Goal: Task Accomplishment & Management: Manage account settings

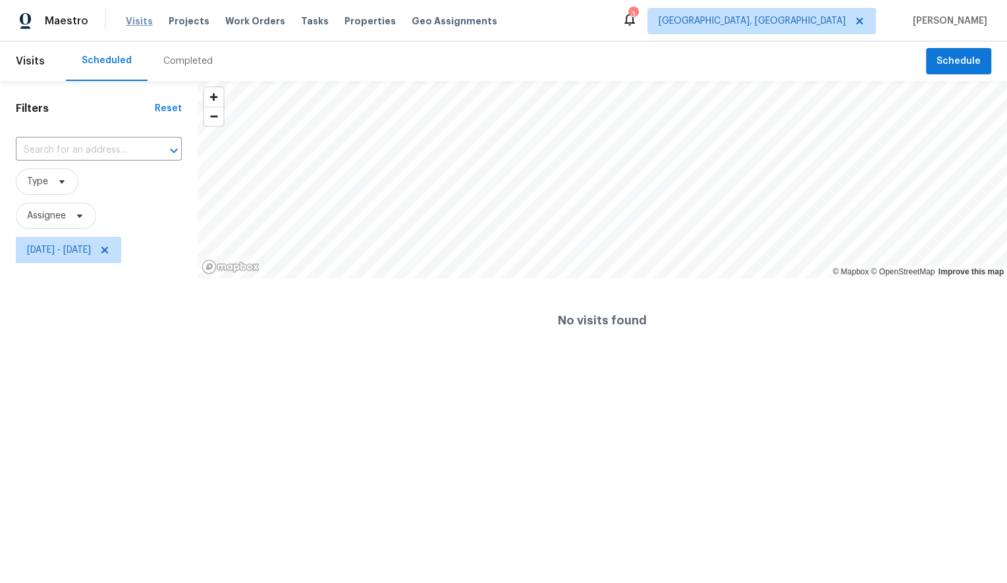
click at [137, 14] on span "Visits" at bounding box center [139, 20] width 27 height 13
click at [108, 247] on icon at bounding box center [104, 250] width 7 height 7
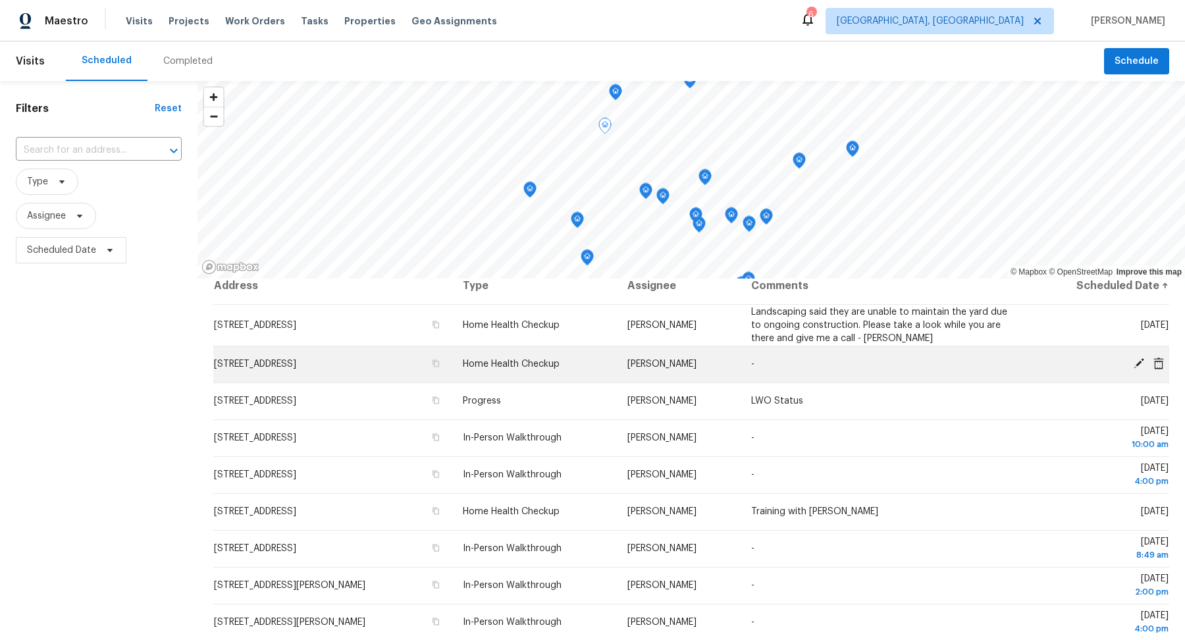
scroll to position [14, 0]
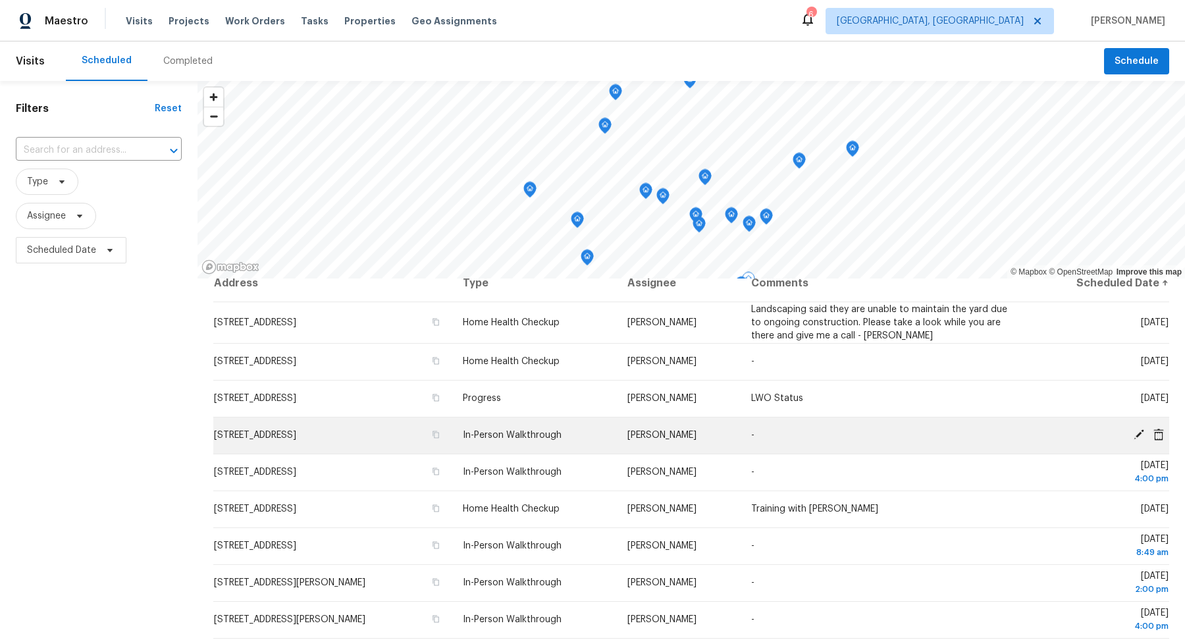
click at [395, 442] on td "[STREET_ADDRESS]" at bounding box center [332, 435] width 239 height 37
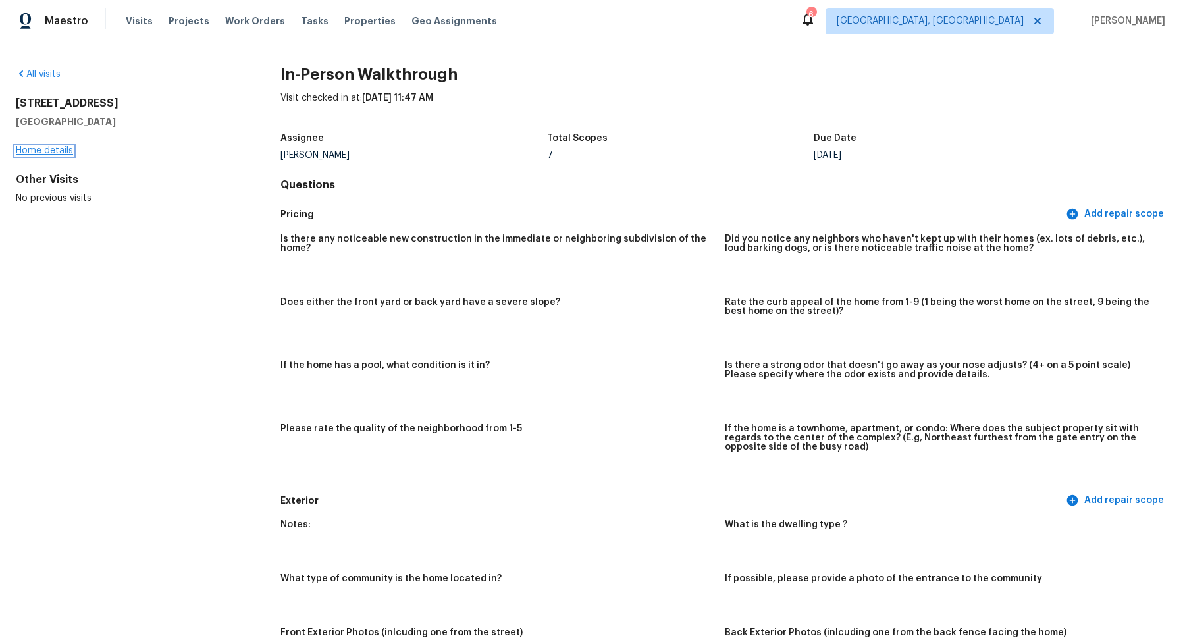
click at [55, 154] on link "Home details" at bounding box center [44, 150] width 57 height 9
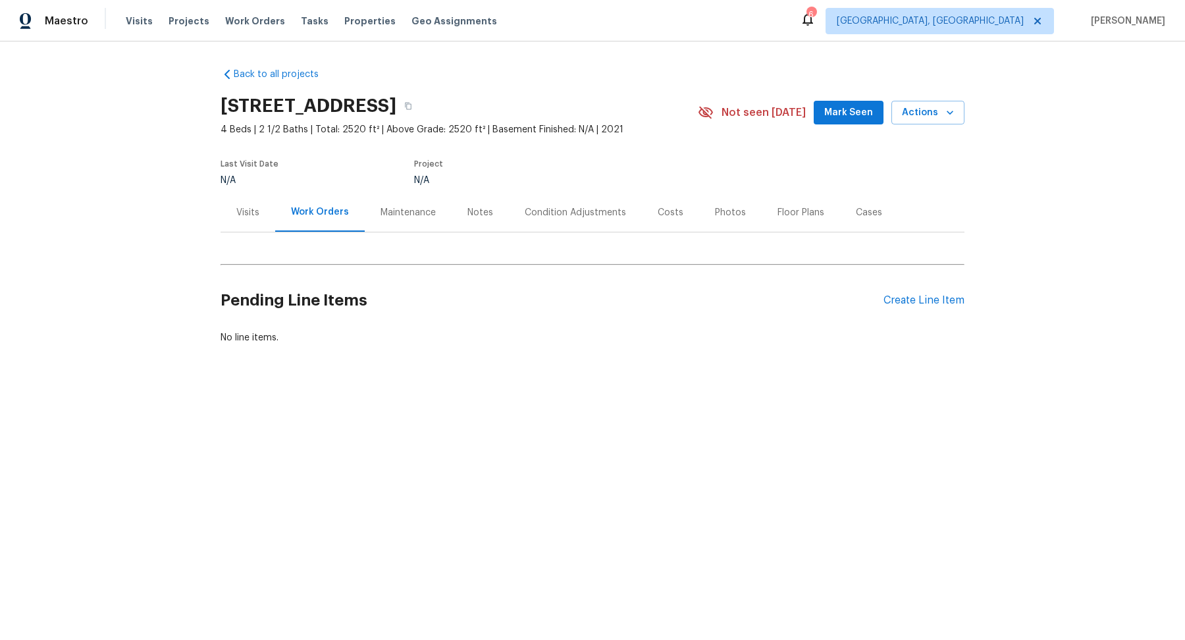
click at [478, 209] on div "Notes" at bounding box center [481, 212] width 26 height 13
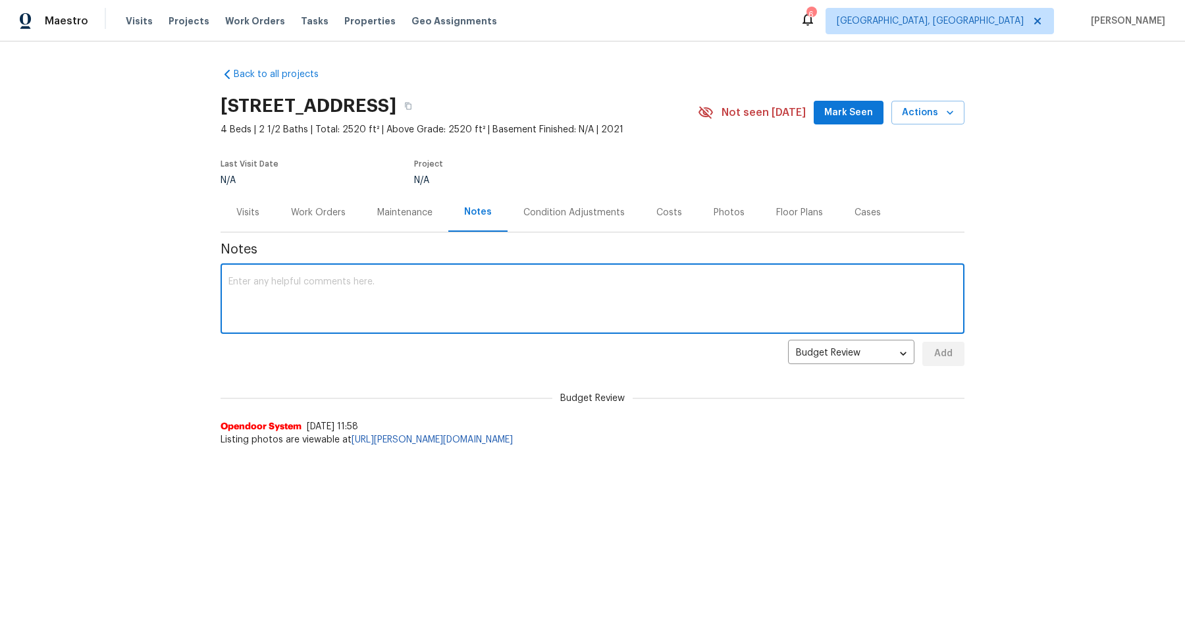
click at [418, 288] on textarea at bounding box center [593, 300] width 728 height 46
type textarea "F"
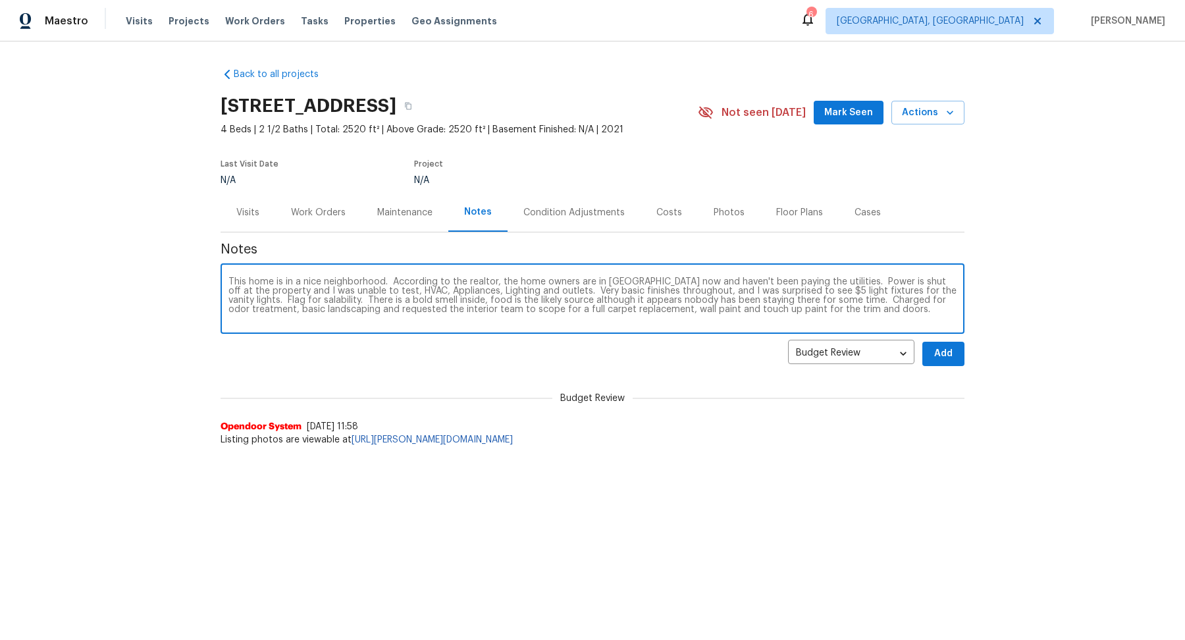
click at [364, 290] on textarea "This home is in a nice neighborhood. According to the realtor, the home owners …" at bounding box center [593, 300] width 728 height 46
click at [925, 305] on textarea "This home is in a nice neighborhood. According to the realtor, the home owners …" at bounding box center [593, 300] width 728 height 46
type textarea "This home is in a nice neighborhood. According to the realtor, the home owners …"
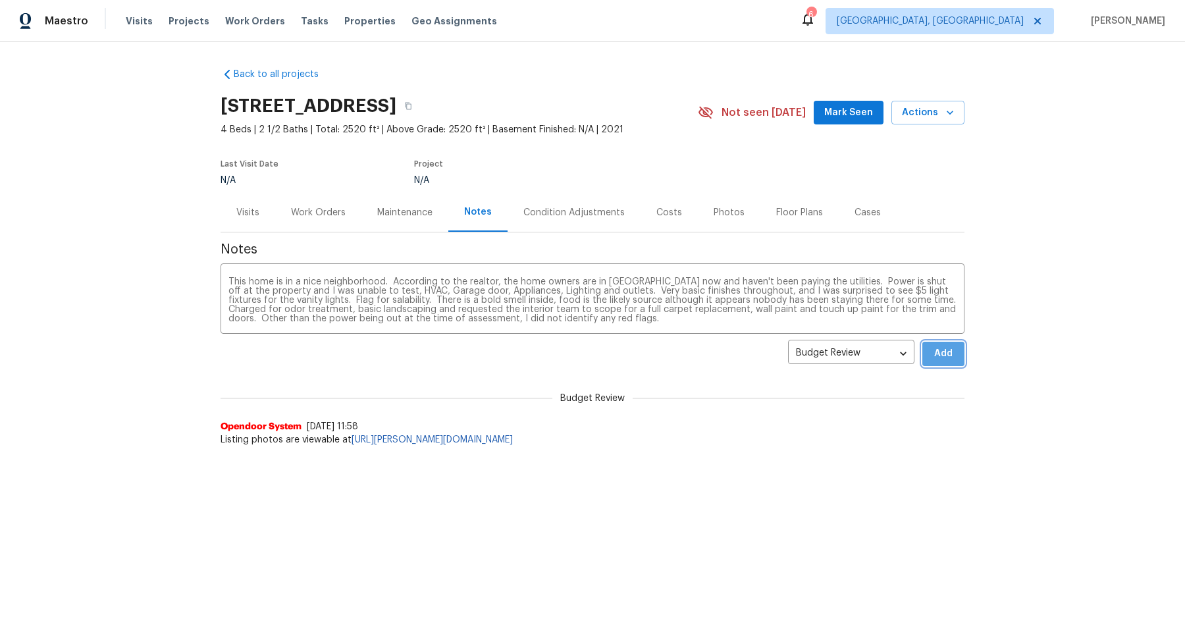
click at [953, 361] on span "Add" at bounding box center [943, 354] width 21 height 16
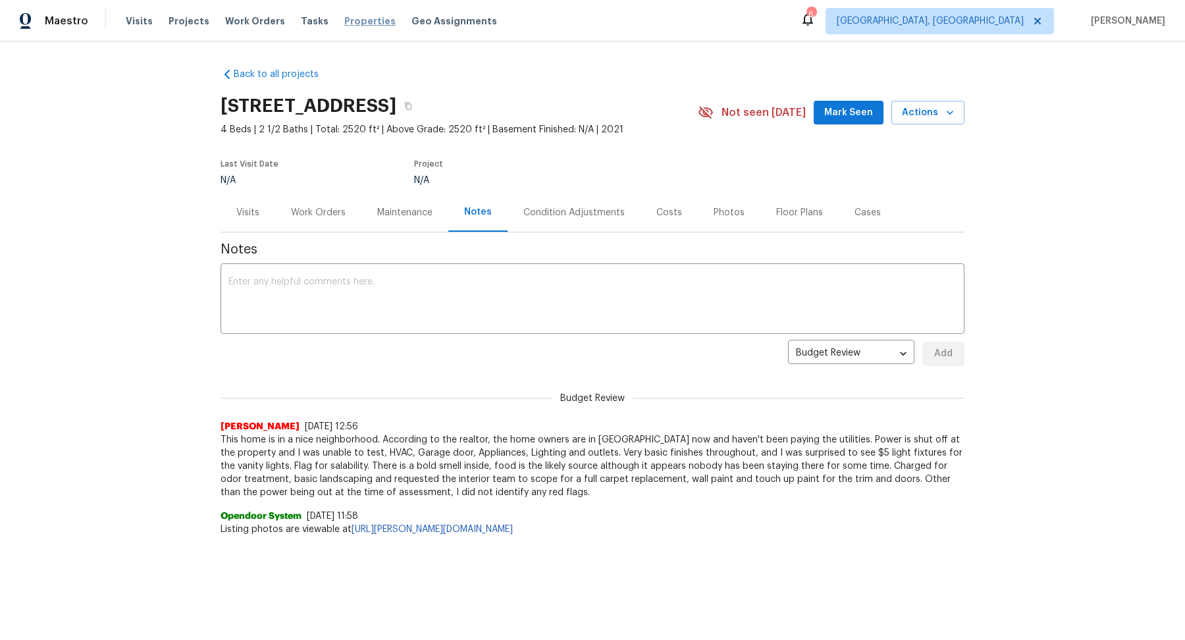
click at [356, 23] on span "Properties" at bounding box center [369, 20] width 51 height 13
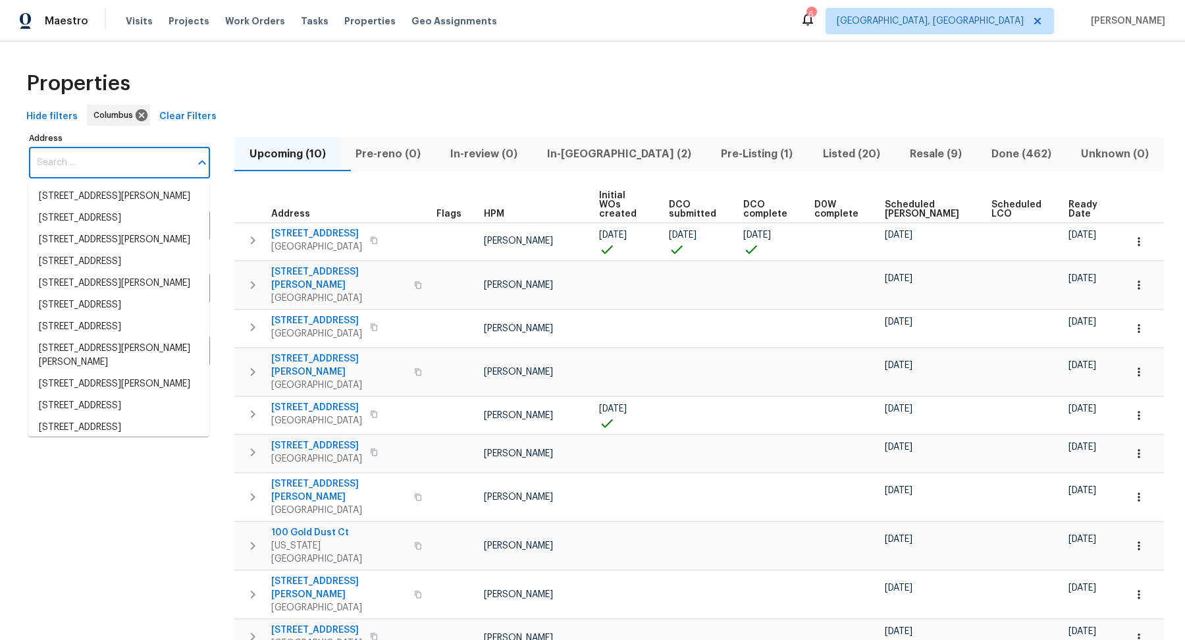
click at [106, 165] on input "Address" at bounding box center [109, 163] width 161 height 31
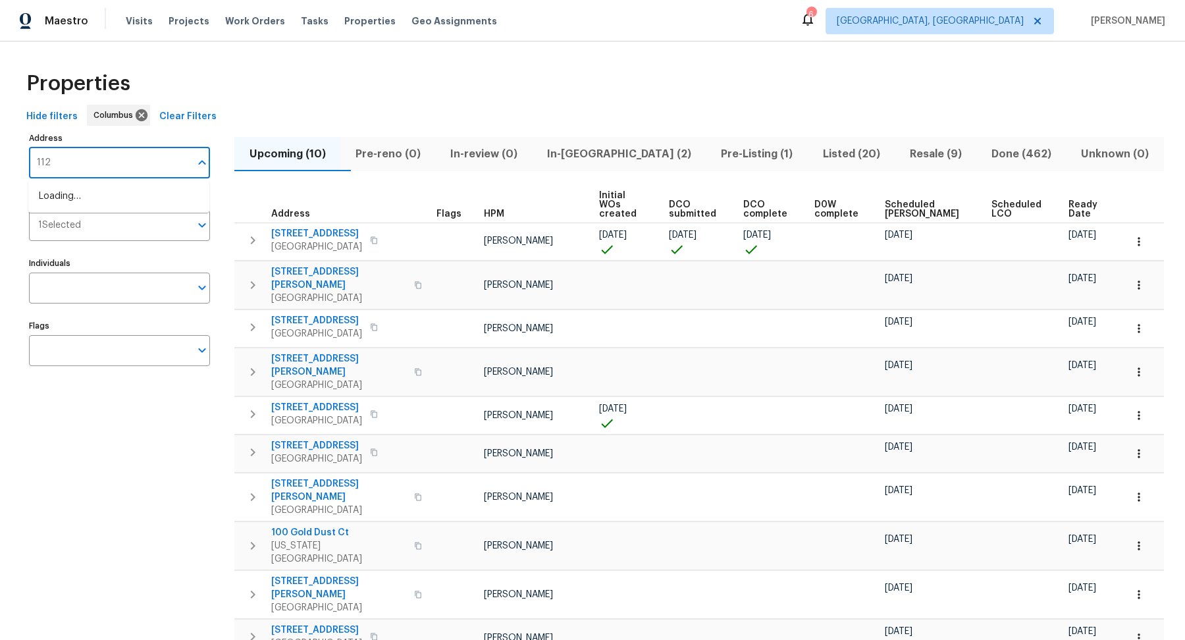
type input "1128"
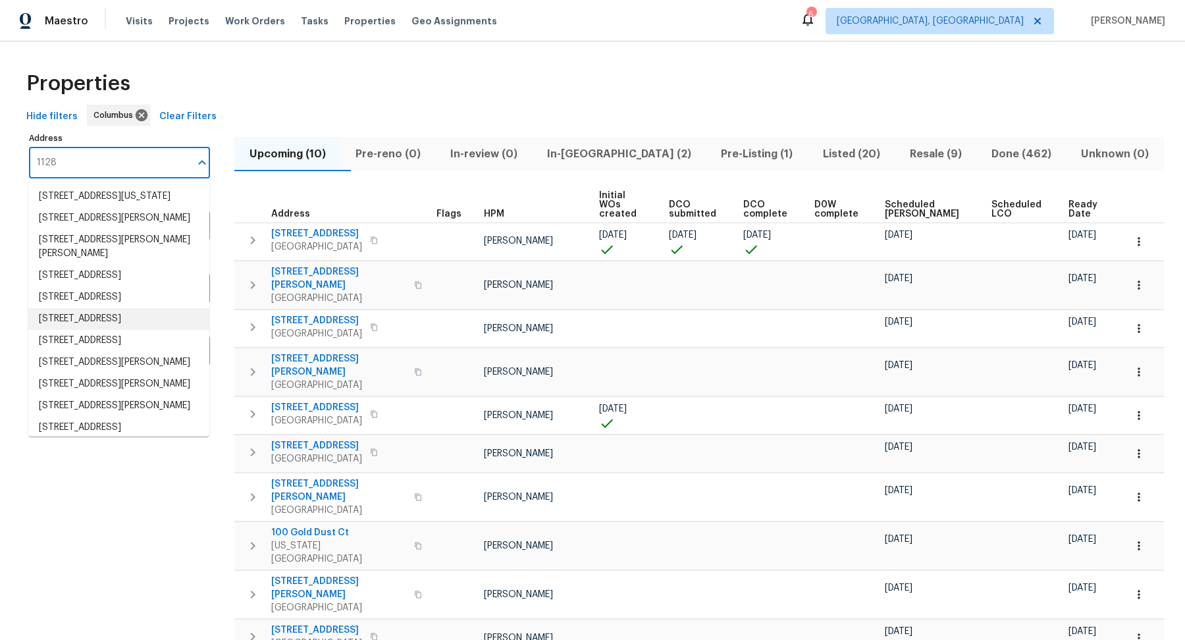
click at [130, 330] on li "[STREET_ADDRESS]" at bounding box center [118, 319] width 181 height 22
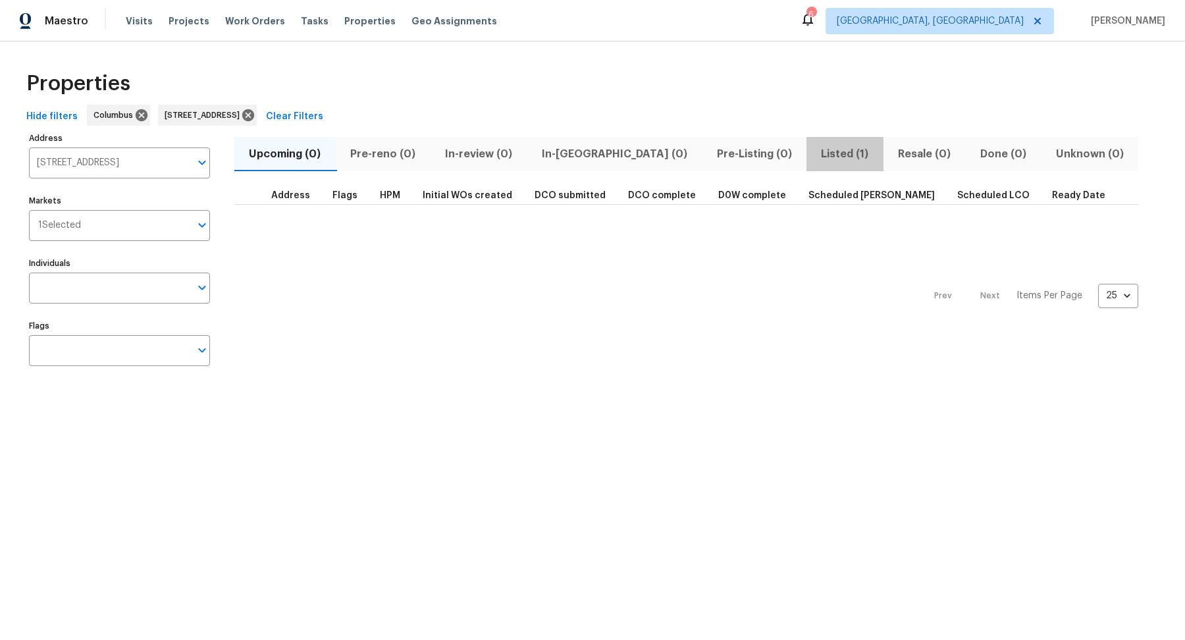
click at [815, 153] on span "Listed (1)" at bounding box center [845, 154] width 61 height 18
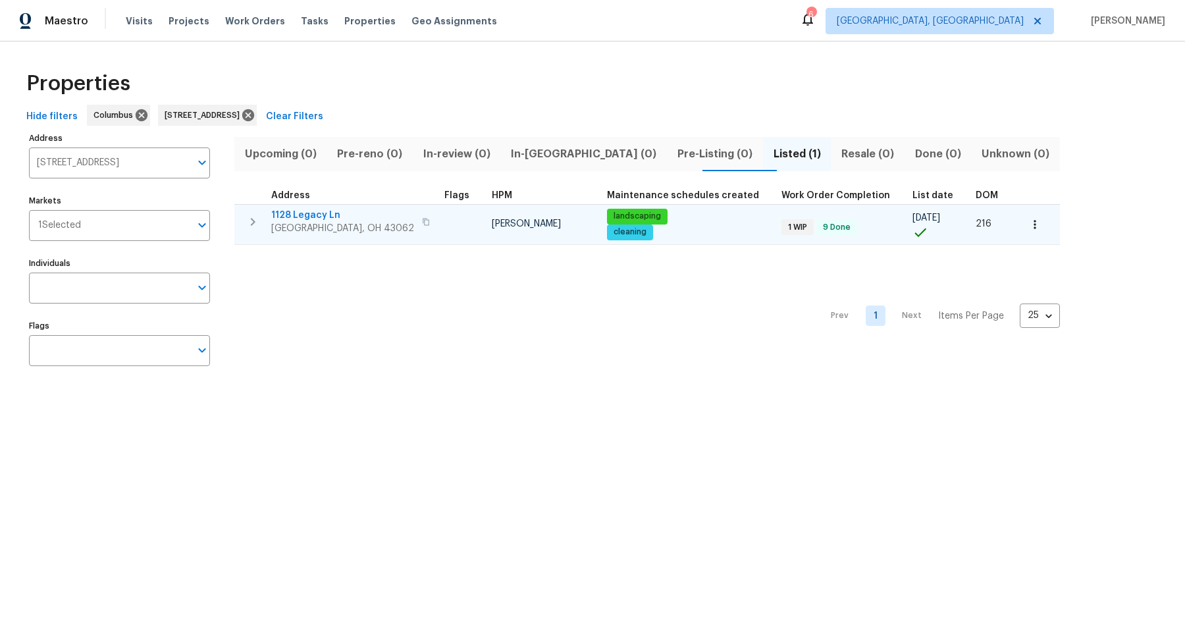
click at [307, 216] on span "1128 Legacy Ln" at bounding box center [342, 215] width 143 height 13
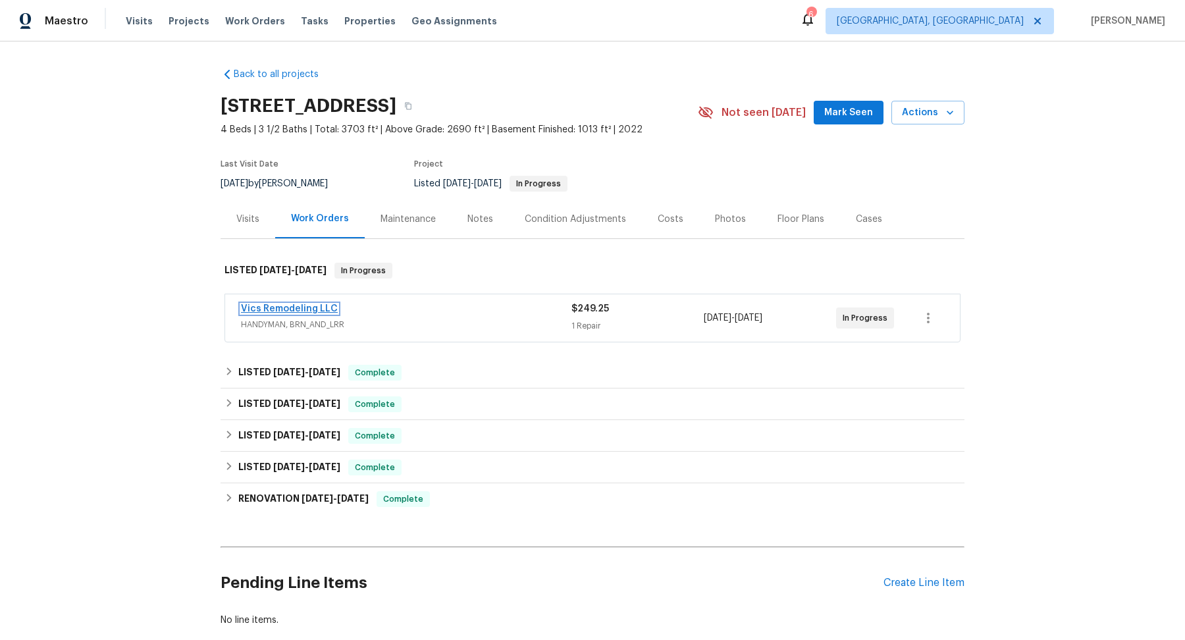
click at [299, 311] on link "Vics Remodeling LLC" at bounding box center [289, 308] width 97 height 9
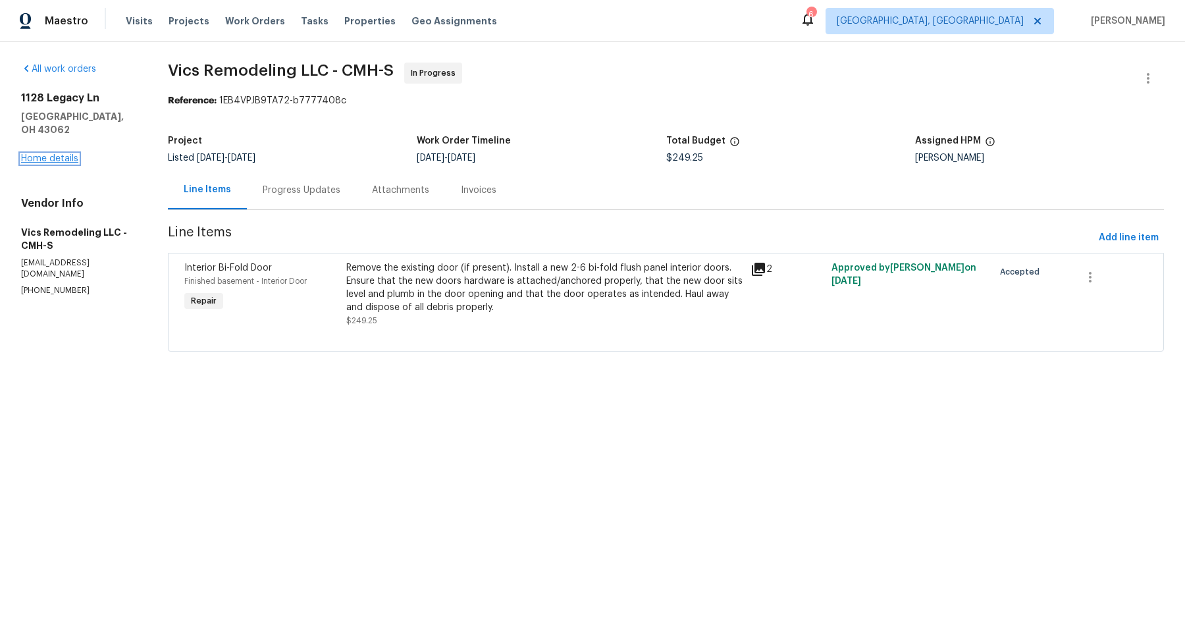
click at [62, 154] on link "Home details" at bounding box center [49, 158] width 57 height 9
